Goal: Information Seeking & Learning: Learn about a topic

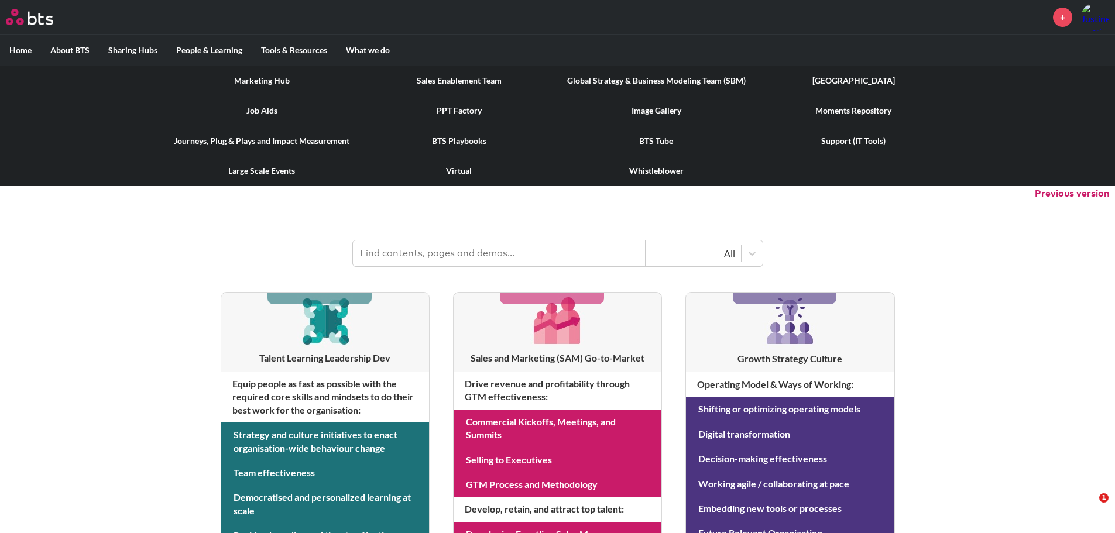
click at [279, 83] on link "Marketing Hub" at bounding box center [261, 81] width 197 height 30
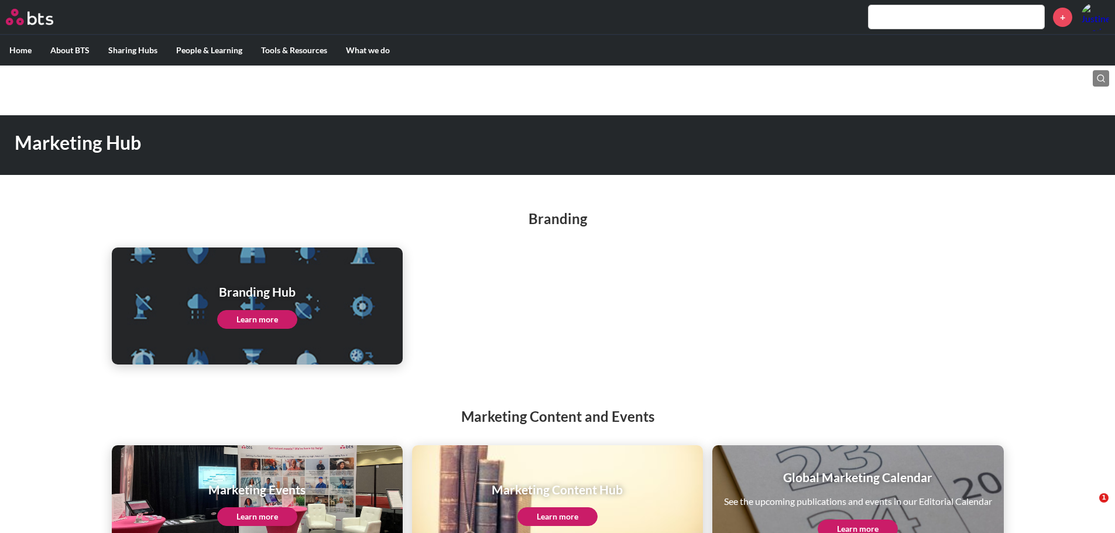
click at [326, 325] on div "Branding Hub Learn more" at bounding box center [257, 306] width 291 height 117
click at [260, 322] on link "Learn more" at bounding box center [257, 319] width 80 height 19
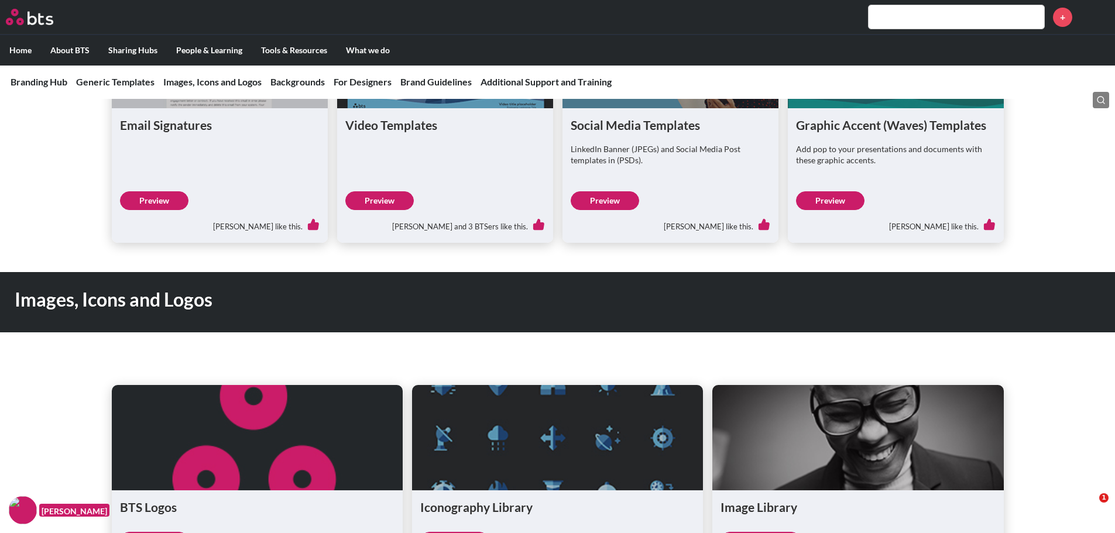
scroll to position [761, 0]
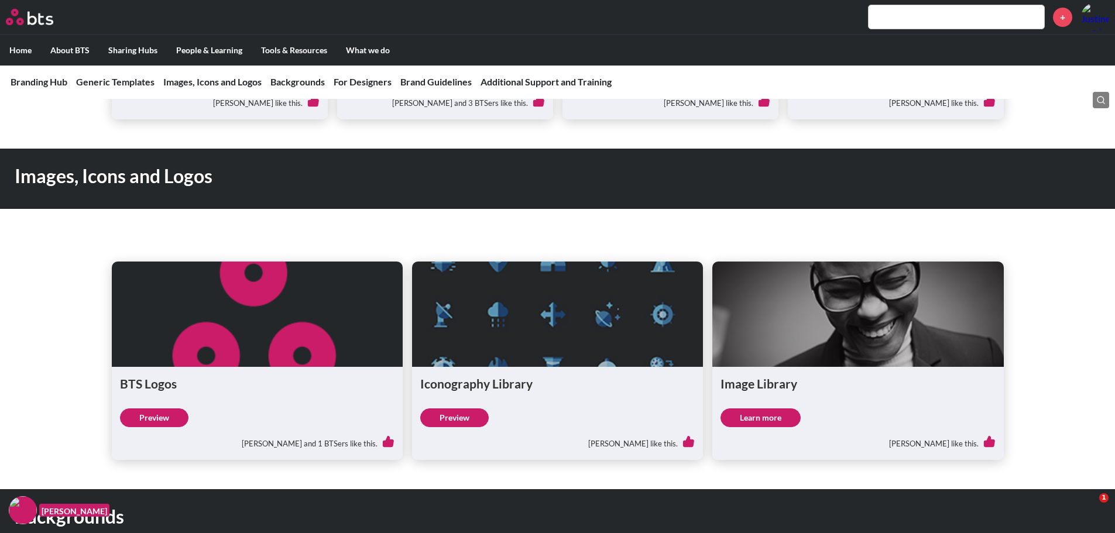
click at [156, 421] on link "Preview" at bounding box center [154, 417] width 68 height 19
click at [6, 89] on nav "Branding Hub Generic Templates Images, Icons and Logos Backgrounds For Designer…" at bounding box center [557, 82] width 1115 height 34
